Goal: Information Seeking & Learning: Understand process/instructions

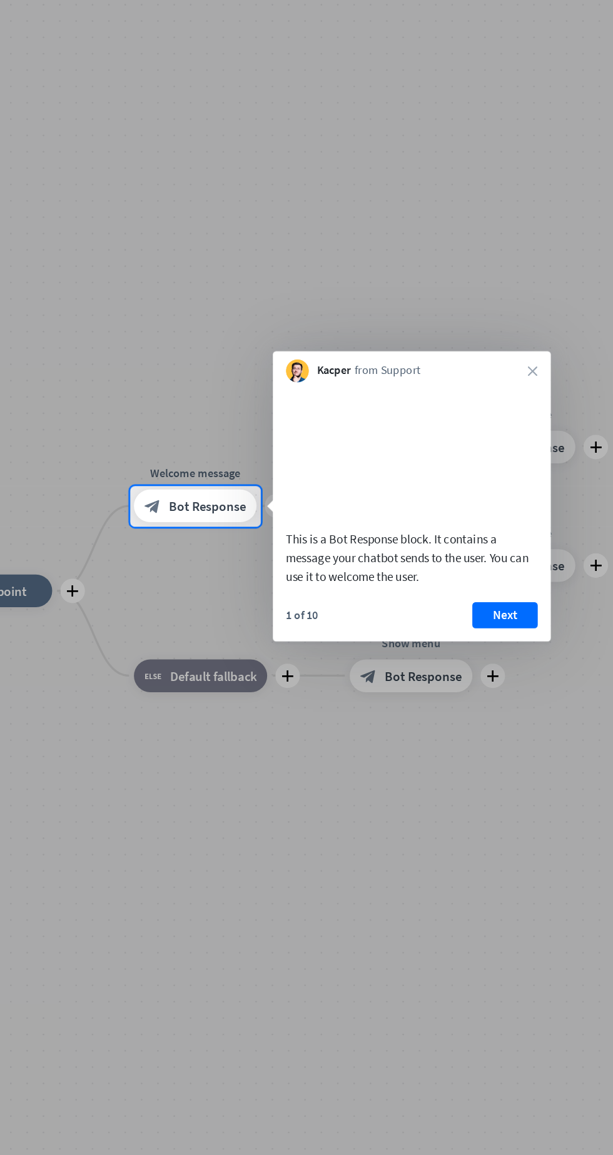
click at [424, 811] on div at bounding box center [306, 882] width 613 height 548
click at [453, 686] on button "Next" at bounding box center [463, 676] width 50 height 20
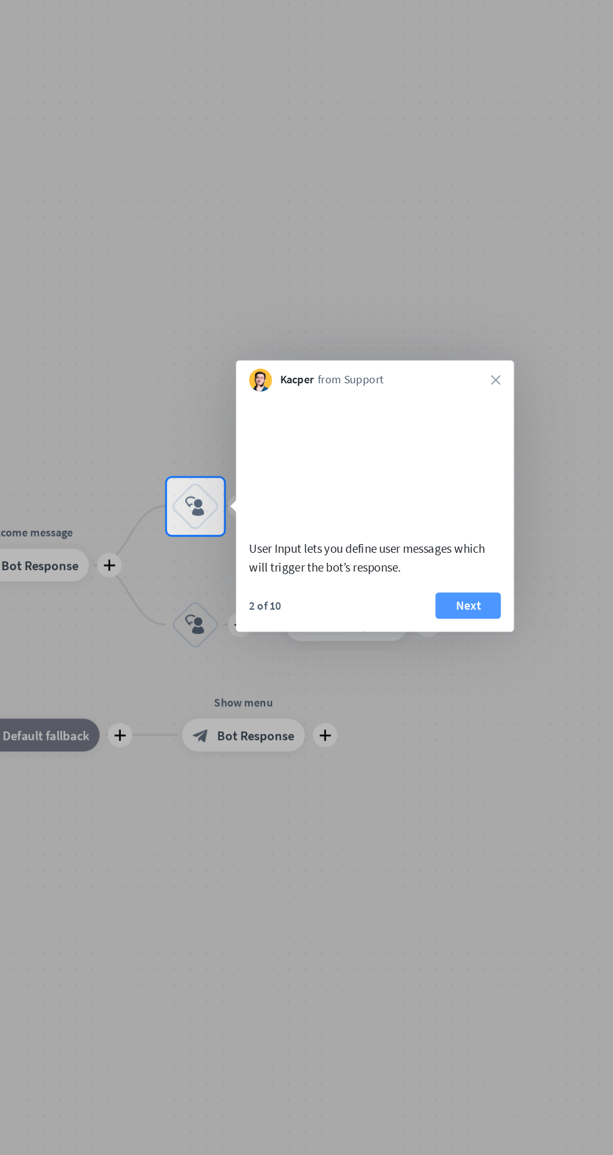
click at [451, 678] on button "Next" at bounding box center [435, 668] width 50 height 20
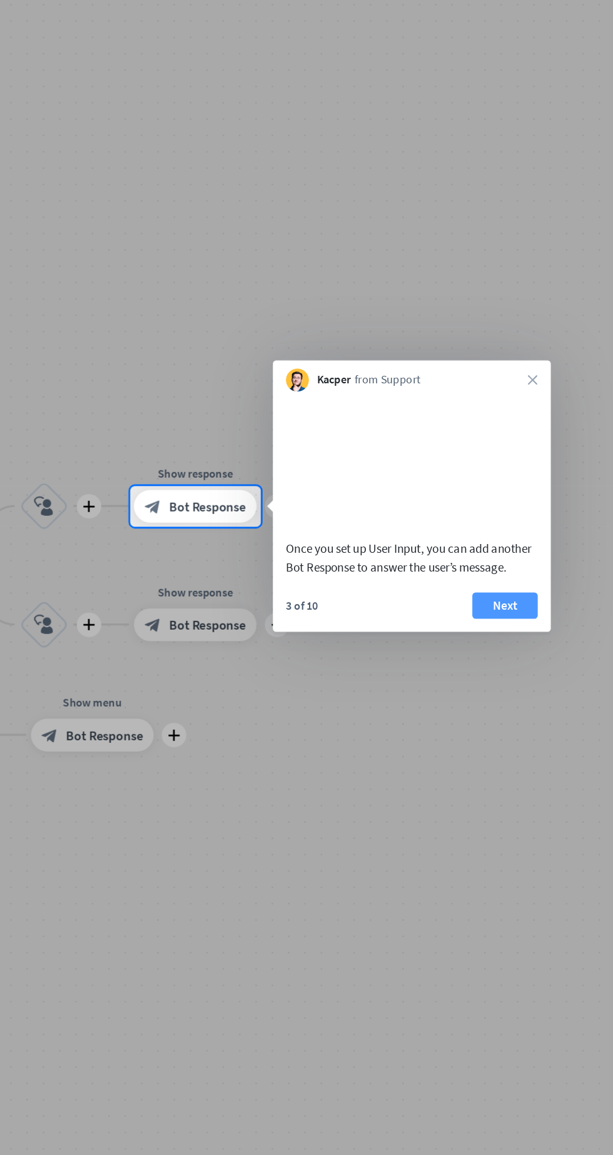
click at [483, 678] on button "Next" at bounding box center [463, 668] width 50 height 20
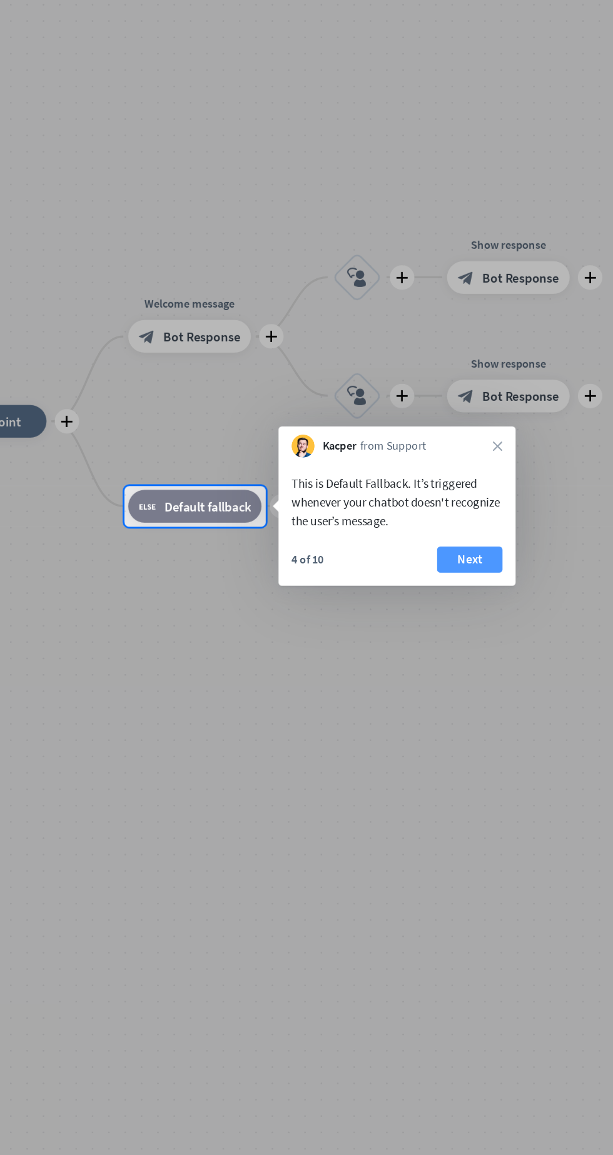
click at [457, 637] on button "Next" at bounding box center [436, 633] width 50 height 20
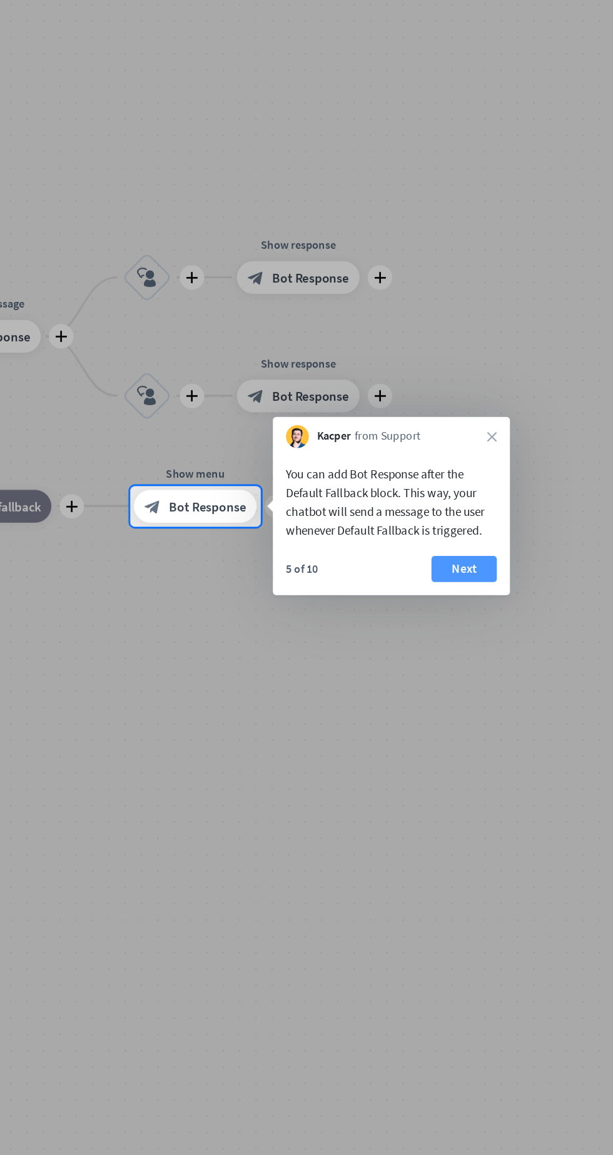
click at [449, 645] on button "Next" at bounding box center [432, 640] width 50 height 20
